Goal: Task Accomplishment & Management: Manage account settings

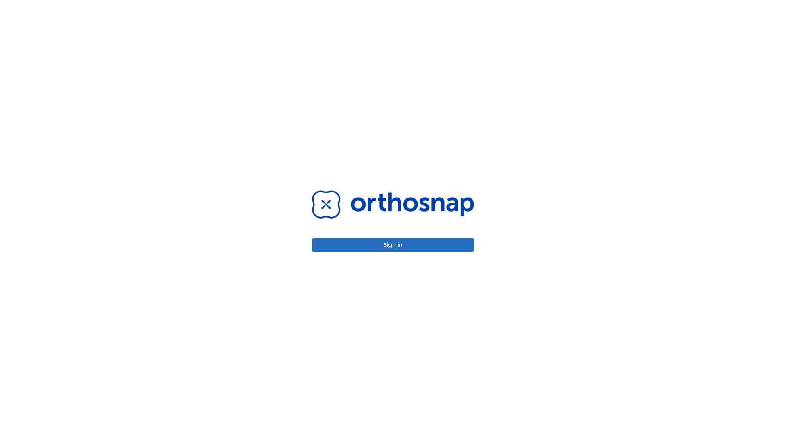
click at [393, 245] on button "Sign in" at bounding box center [393, 245] width 162 height 14
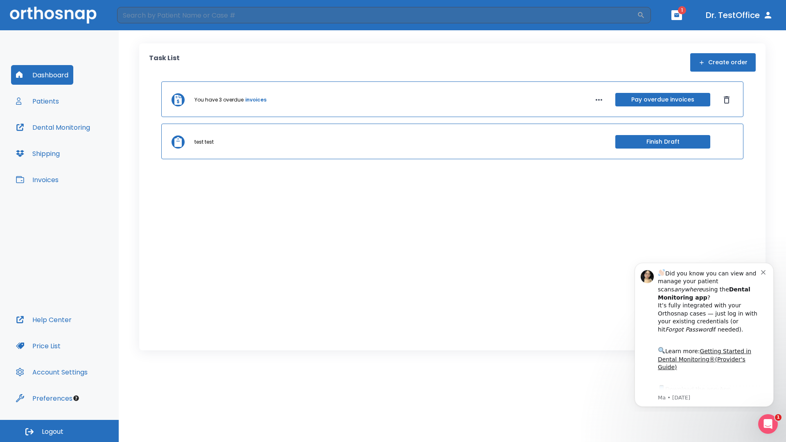
click at [59, 431] on span "Logout" at bounding box center [53, 432] width 22 height 9
